Goal: Transaction & Acquisition: Obtain resource

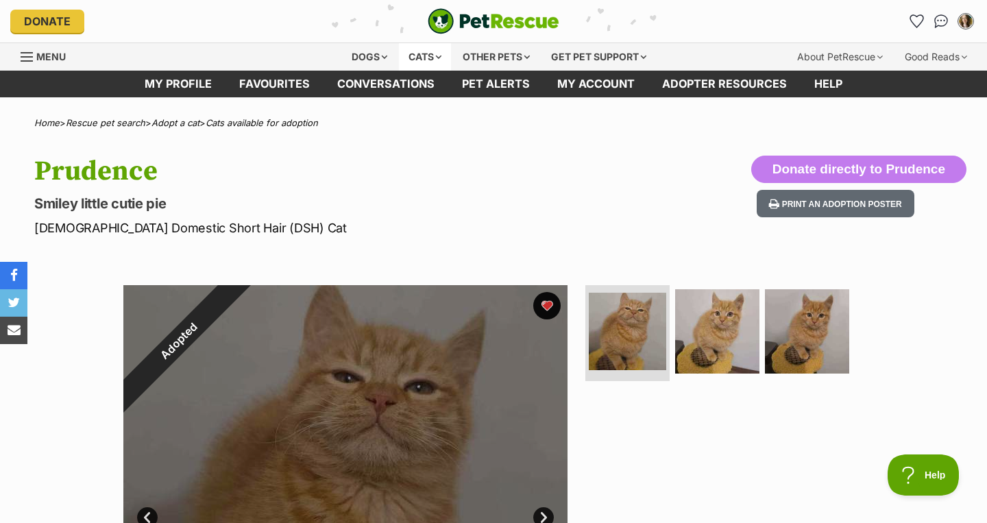
click at [417, 63] on div "Cats" at bounding box center [425, 56] width 52 height 27
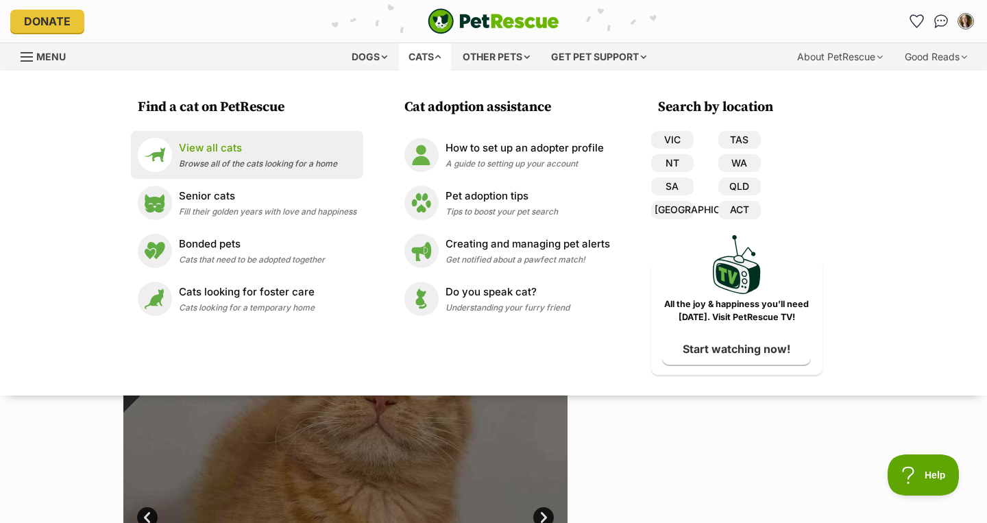
click at [274, 143] on p "View all cats" at bounding box center [258, 149] width 158 height 16
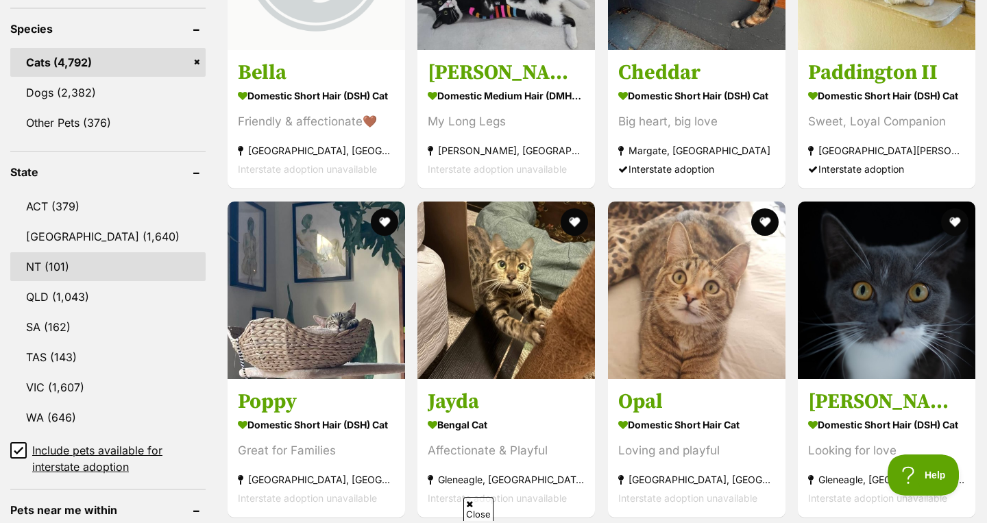
scroll to position [578, 0]
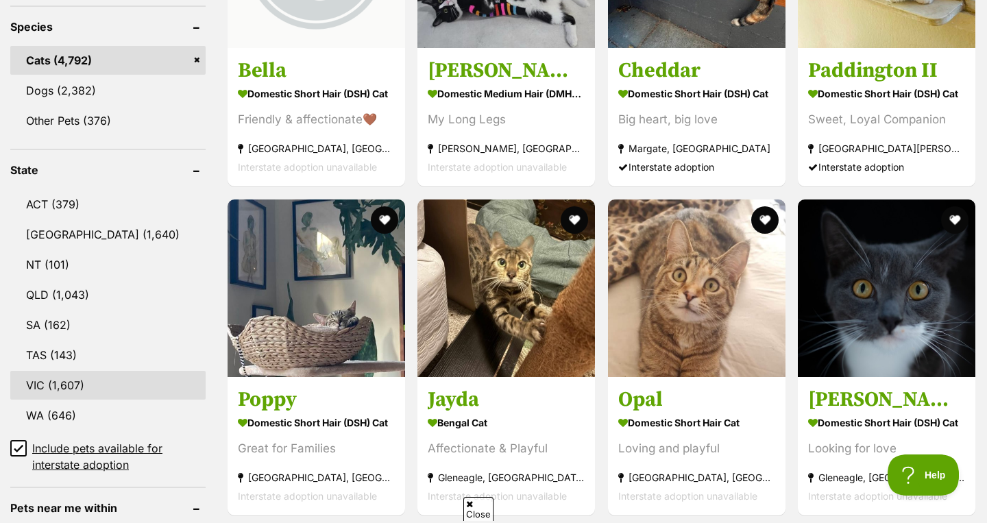
click at [75, 376] on link "VIC (1,607)" at bounding box center [107, 385] width 195 height 29
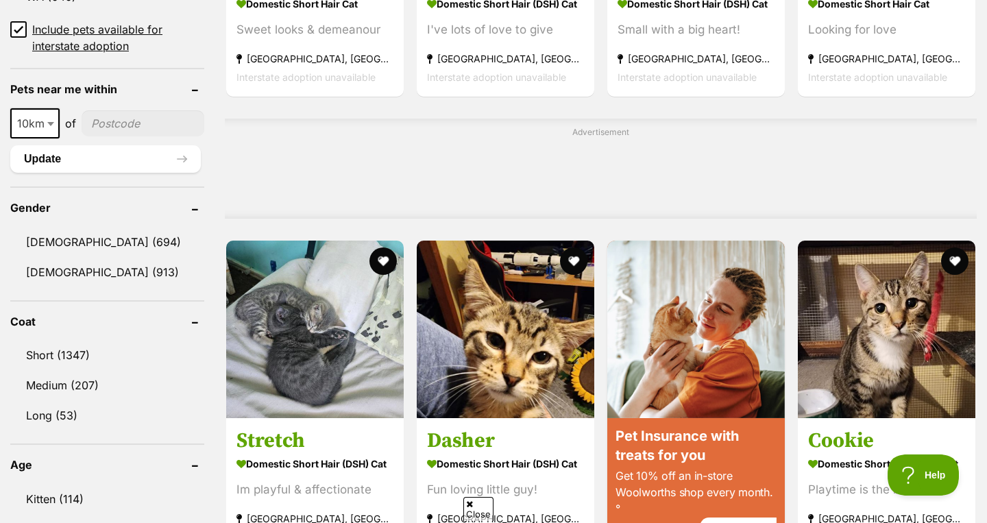
scroll to position [1040, 0]
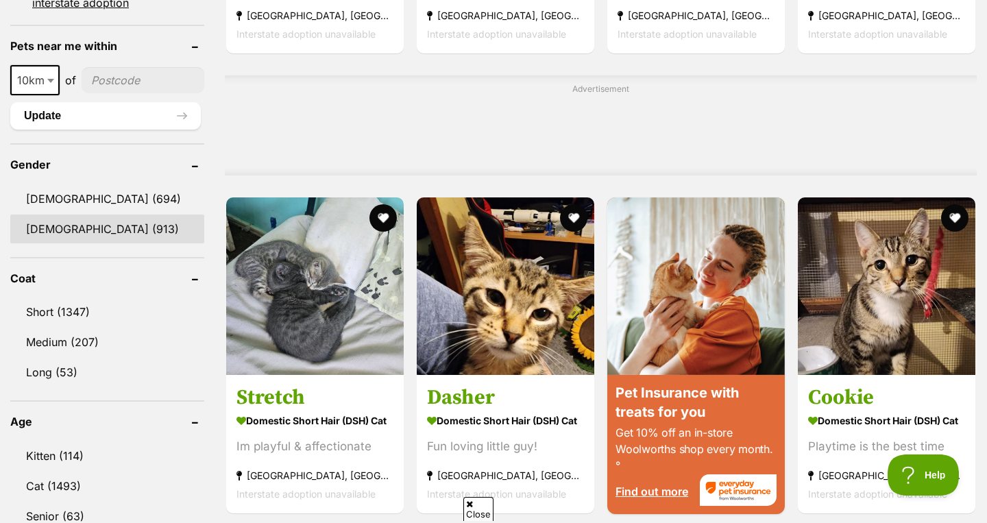
click at [81, 237] on link "Female (913)" at bounding box center [107, 229] width 194 height 29
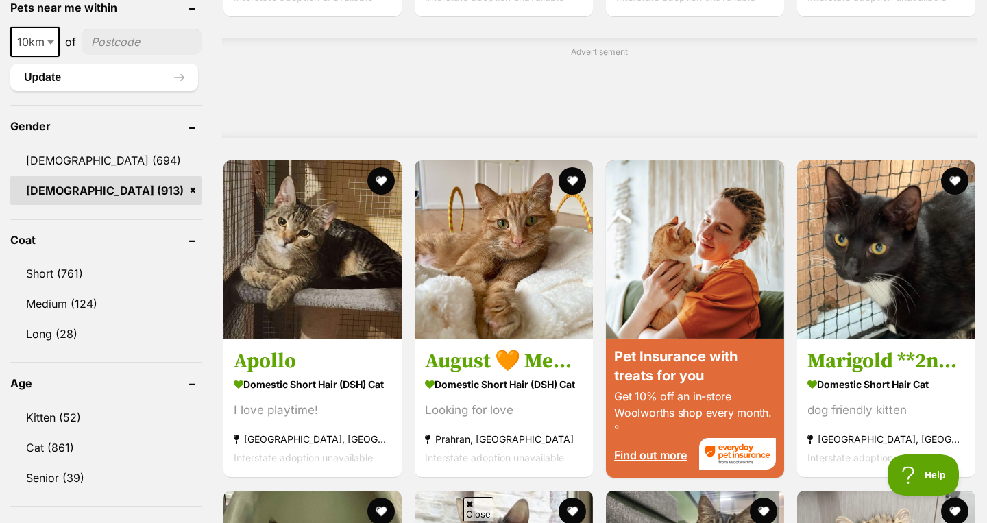
scroll to position [1086, 0]
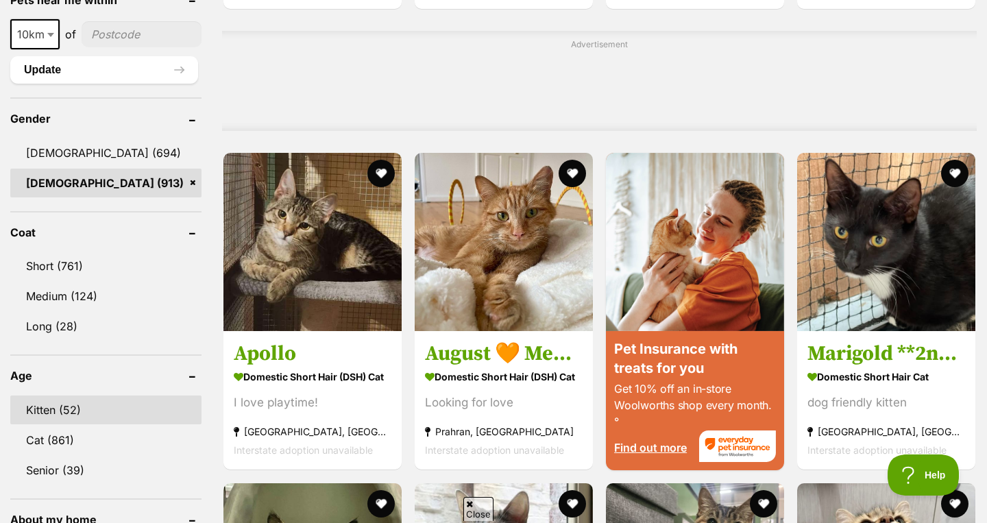
click at [69, 407] on link "Kitten (52)" at bounding box center [105, 410] width 191 height 29
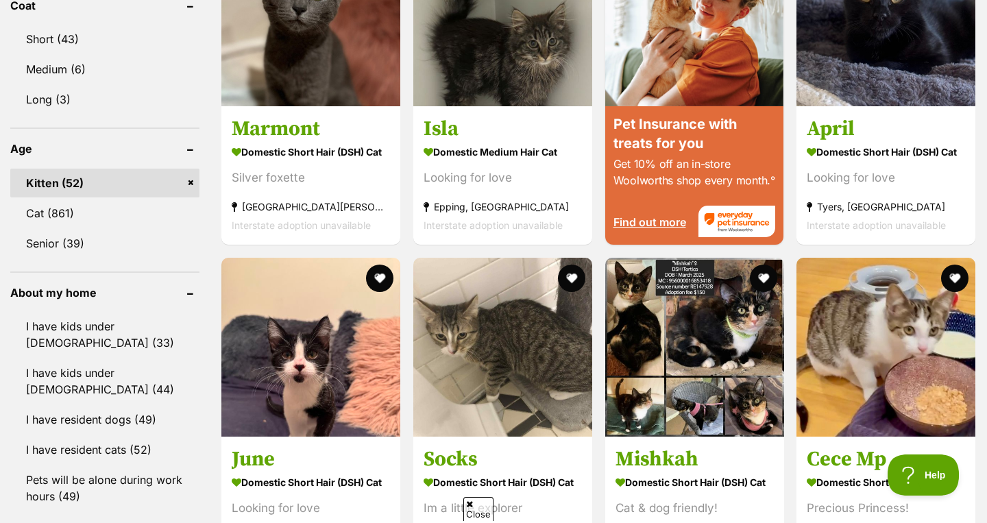
scroll to position [1351, 0]
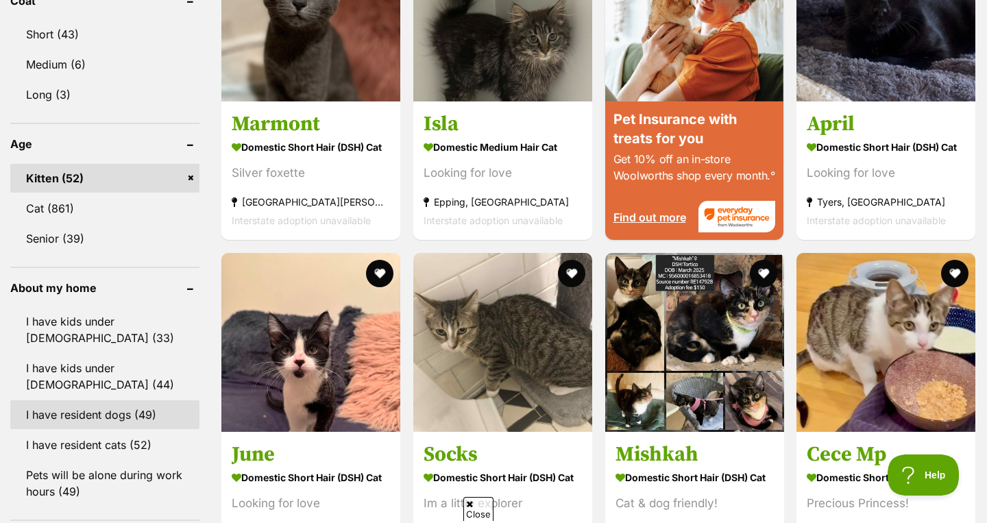
click at [156, 400] on link "I have resident dogs (49)" at bounding box center [104, 414] width 189 height 29
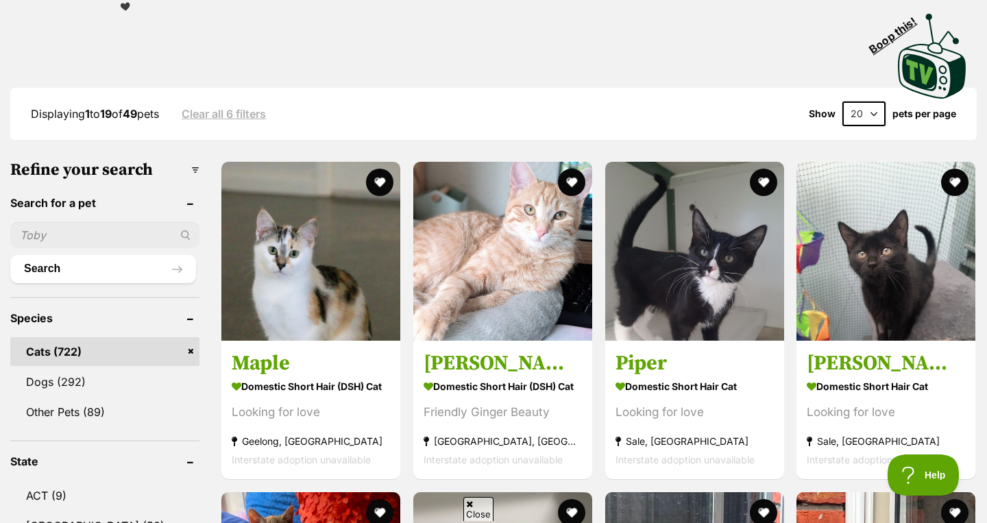
scroll to position [335, 0]
